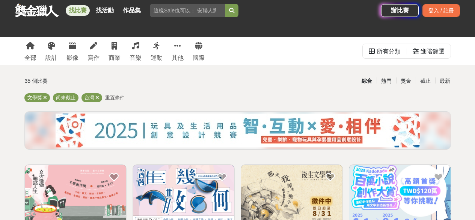
scroll to position [225, 0]
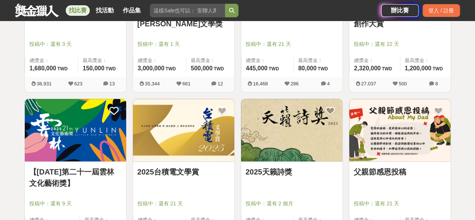
click at [183, 116] on img at bounding box center [183, 130] width 101 height 63
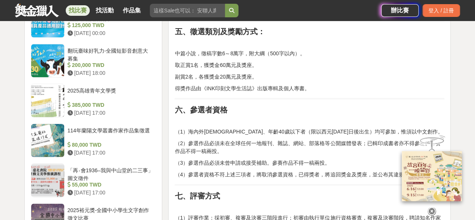
scroll to position [686, 0]
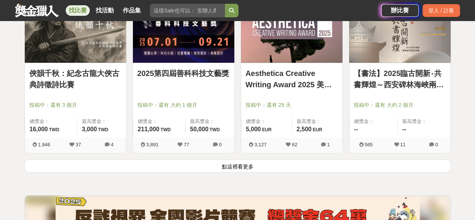
scroll to position [988, 0]
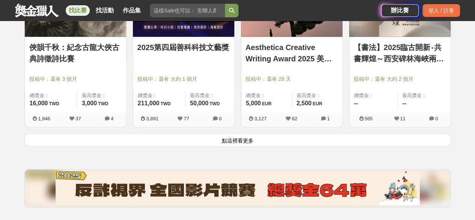
click at [235, 142] on button "點這裡看更多" at bounding box center [237, 139] width 427 height 13
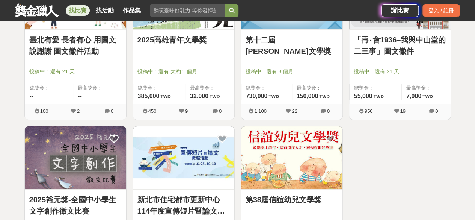
scroll to position [1126, 0]
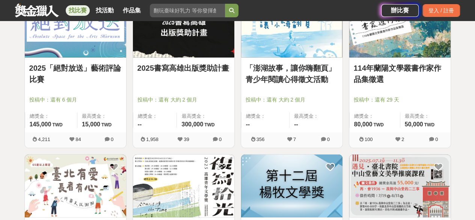
click at [298, 190] on img at bounding box center [291, 185] width 101 height 63
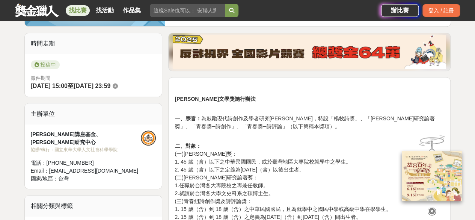
scroll to position [188, 0]
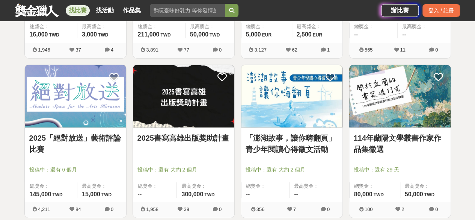
scroll to position [901, 0]
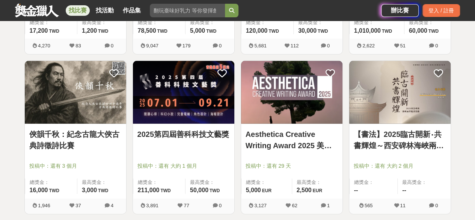
click at [82, 8] on link "找比賽" at bounding box center [78, 10] width 24 height 11
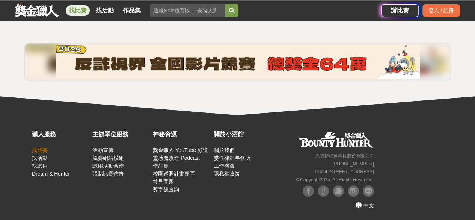
click at [45, 148] on link "找比賽" at bounding box center [40, 150] width 16 height 6
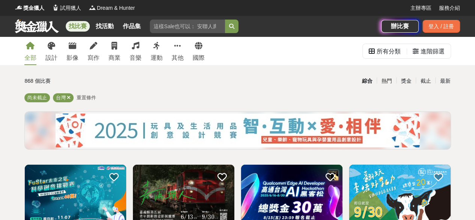
click at [196, 47] on icon at bounding box center [199, 46] width 8 height 8
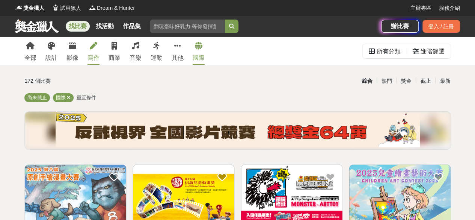
click at [92, 58] on div "寫作" at bounding box center [93, 57] width 12 height 9
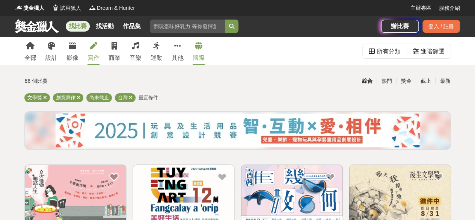
click at [197, 52] on link "國際" at bounding box center [199, 51] width 12 height 28
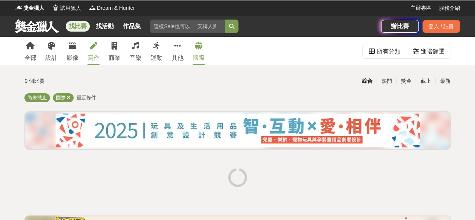
click at [94, 47] on icon at bounding box center [94, 46] width 8 height 8
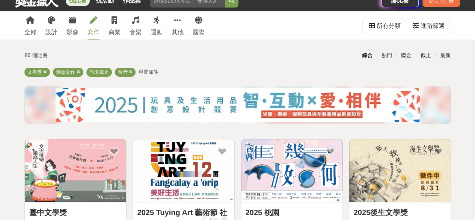
scroll to position [38, 0]
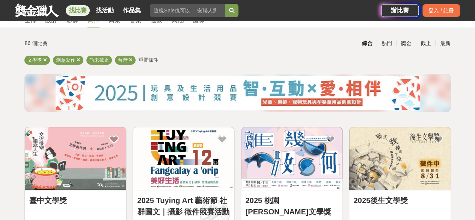
click at [98, 146] on img at bounding box center [75, 158] width 101 height 63
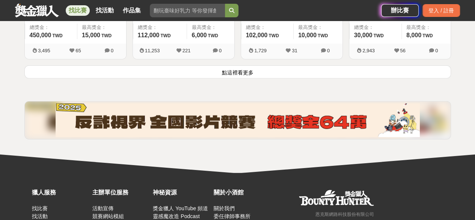
scroll to position [1080, 0]
